Goal: Task Accomplishment & Management: Manage account settings

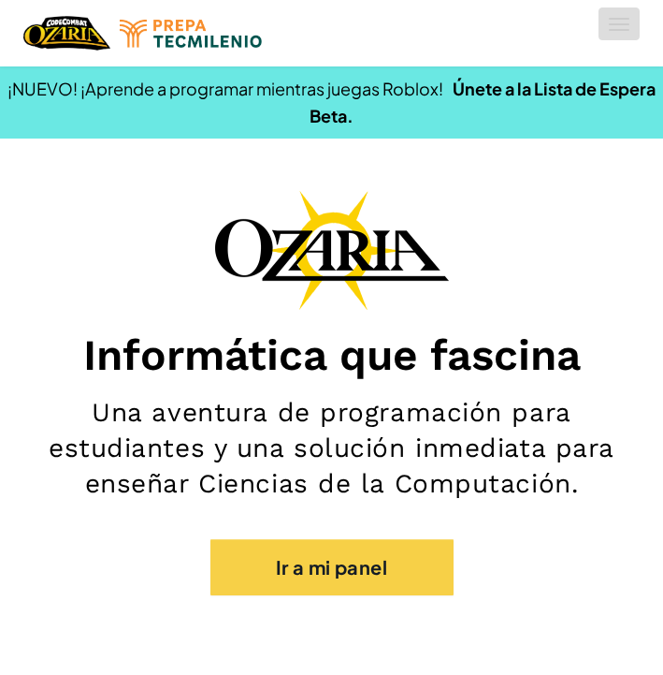
click at [627, 27] on button "[MEDICAL_DATA] la navigación" at bounding box center [619, 23] width 41 height 33
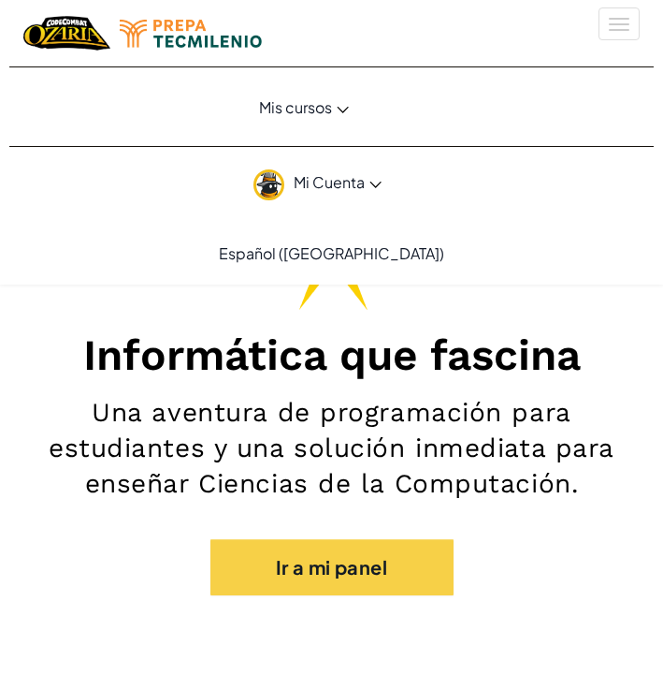
click at [311, 116] on span "Mis cursos" at bounding box center [295, 107] width 73 height 20
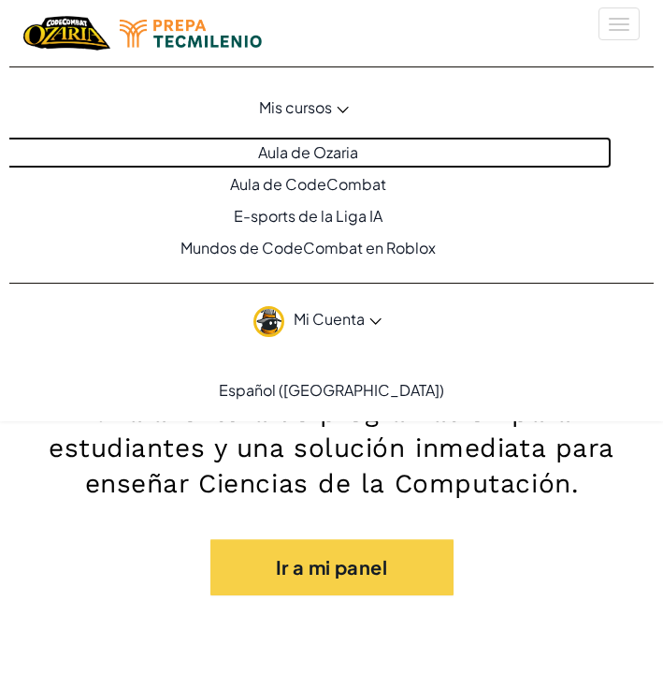
click at [296, 153] on link "Aula de Ozaria" at bounding box center [303, 153] width 617 height 32
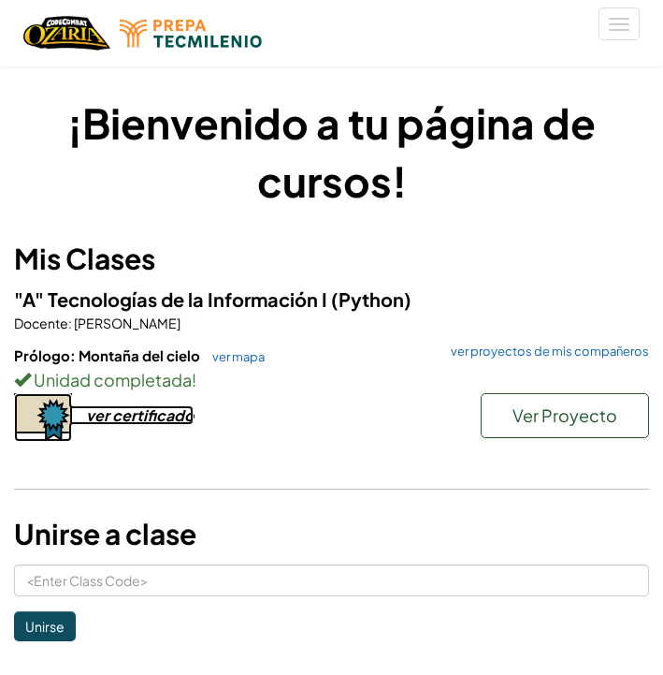
click at [158, 417] on div "ver certificado" at bounding box center [140, 415] width 108 height 20
